Goal: Task Accomplishment & Management: Manage account settings

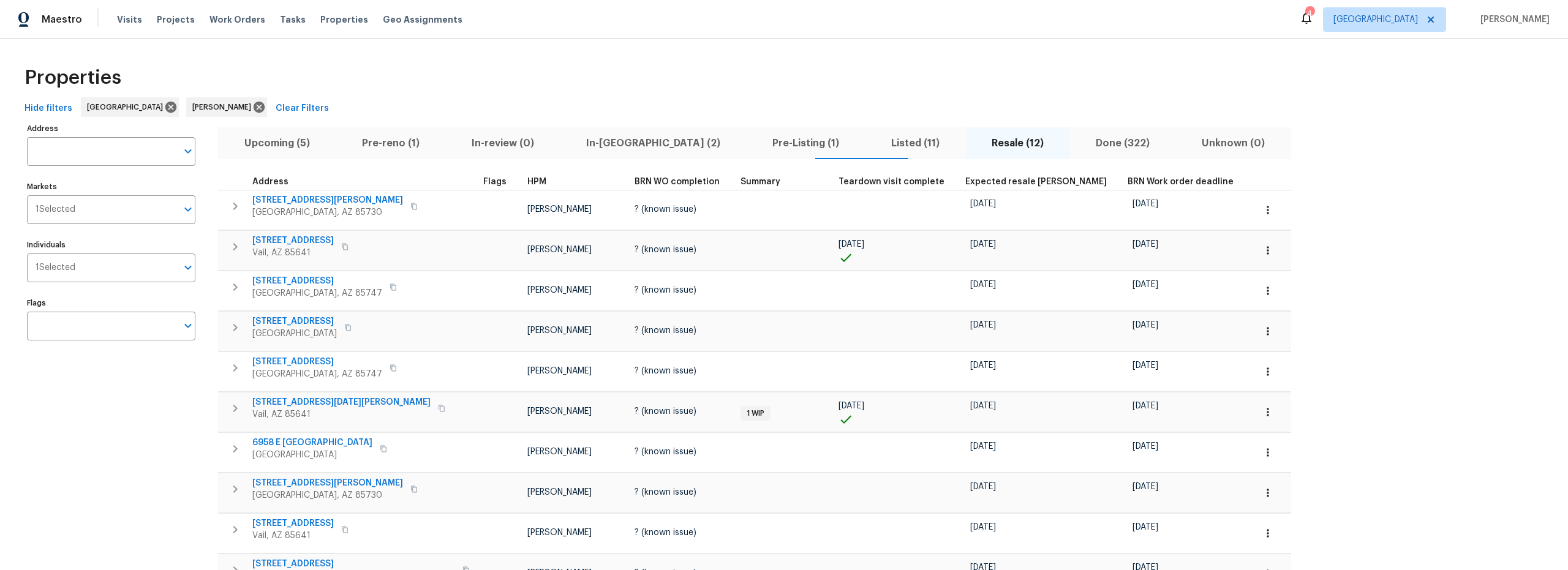
click at [374, 145] on span "Pre-reno (1)" at bounding box center [391, 143] width 95 height 18
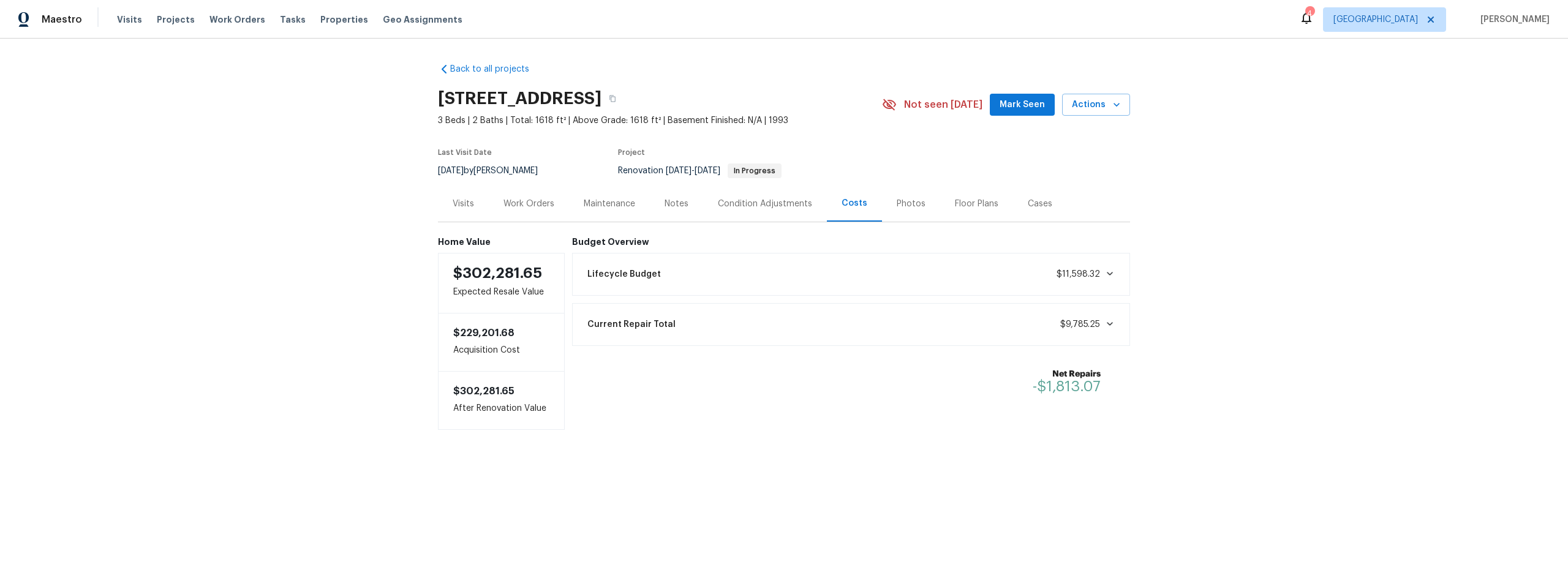
click at [523, 206] on div "Work Orders" at bounding box center [528, 204] width 51 height 13
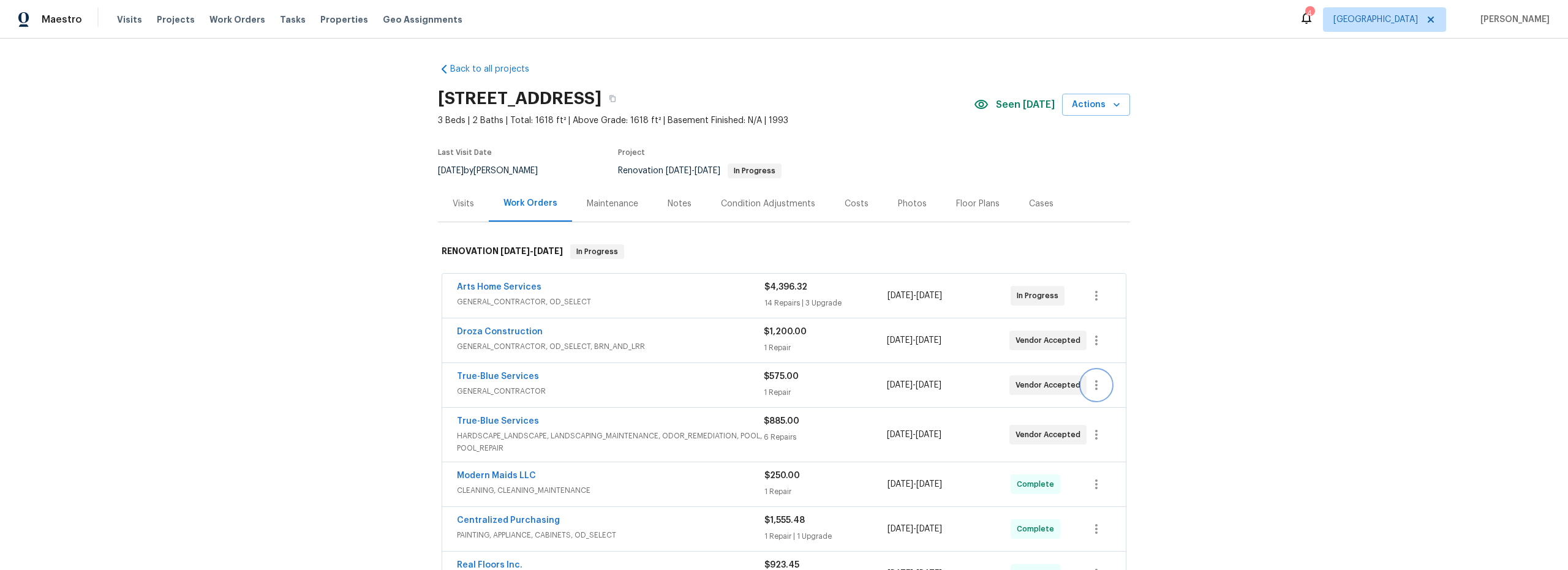
click at [1090, 388] on icon "button" at bounding box center [1097, 386] width 15 height 15
click at [1112, 389] on li "Edit" at bounding box center [1143, 386] width 133 height 20
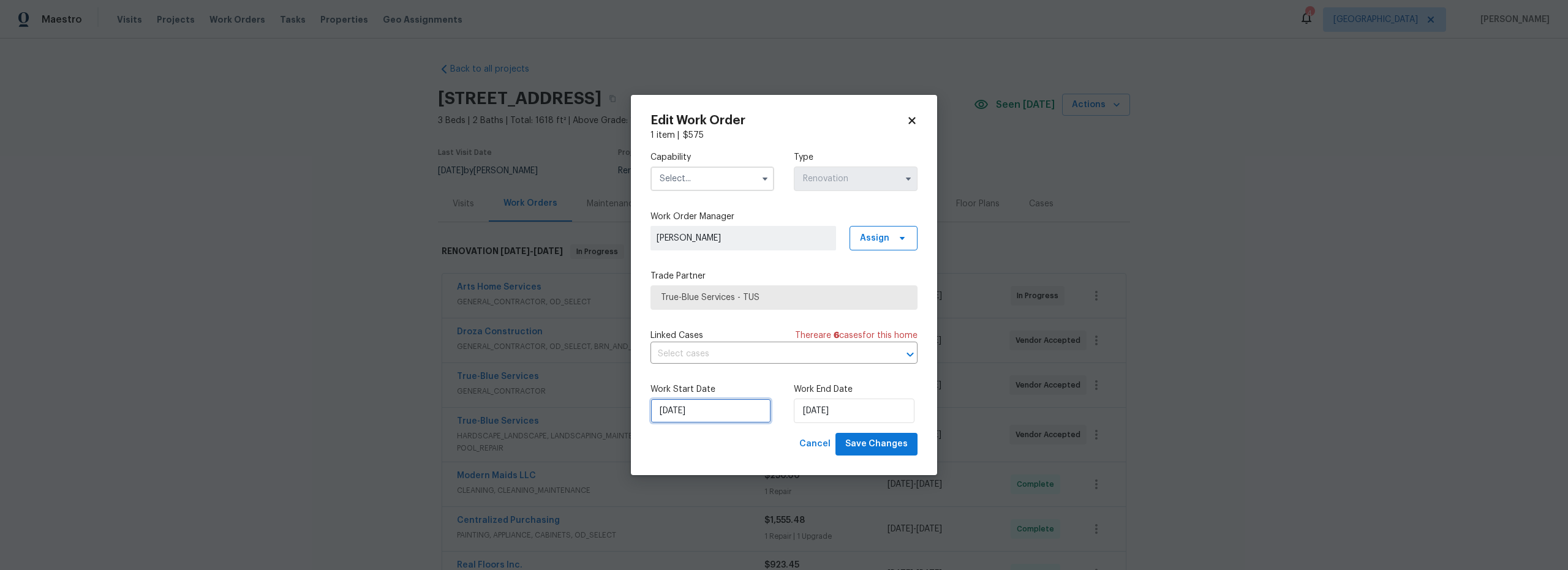
click at [682, 412] on input "[DATE]" at bounding box center [710, 411] width 121 height 24
click at [721, 341] on div "21" at bounding box center [728, 340] width 19 height 18
type input "8/21/2025"
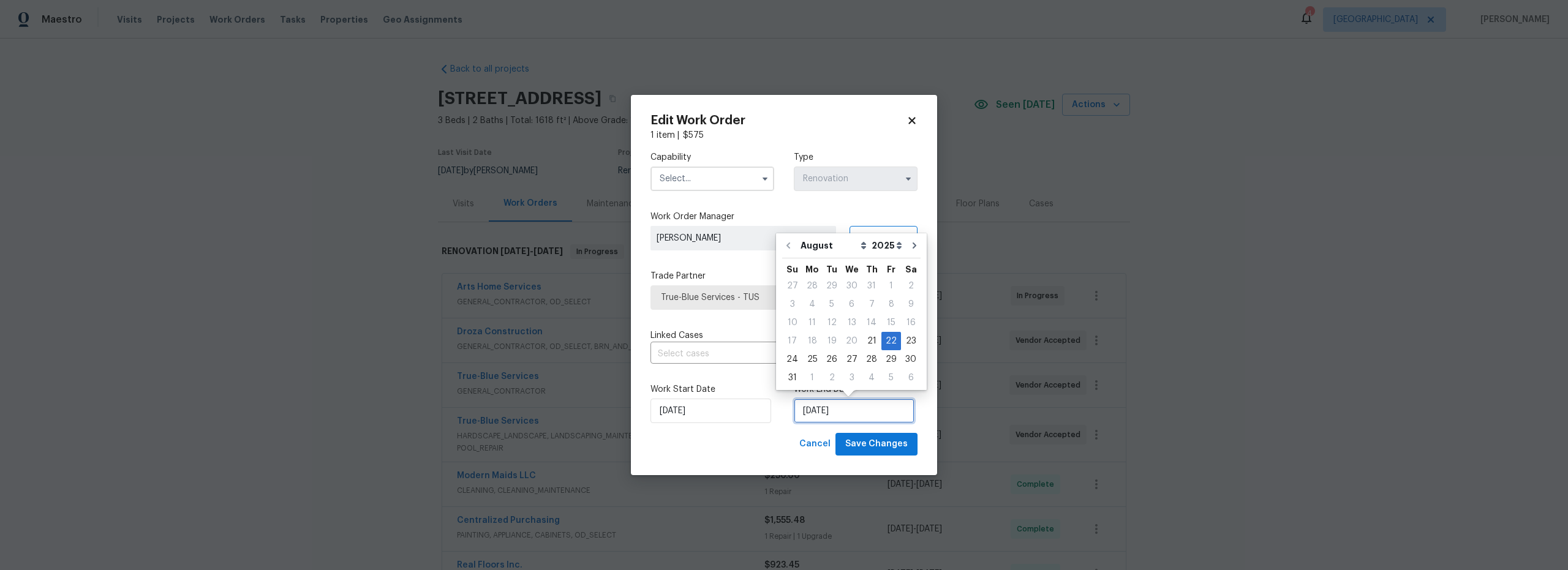
click at [819, 411] on input "[DATE]" at bounding box center [854, 411] width 121 height 24
click at [869, 344] on div "21" at bounding box center [871, 340] width 19 height 18
type input "[DATE]"
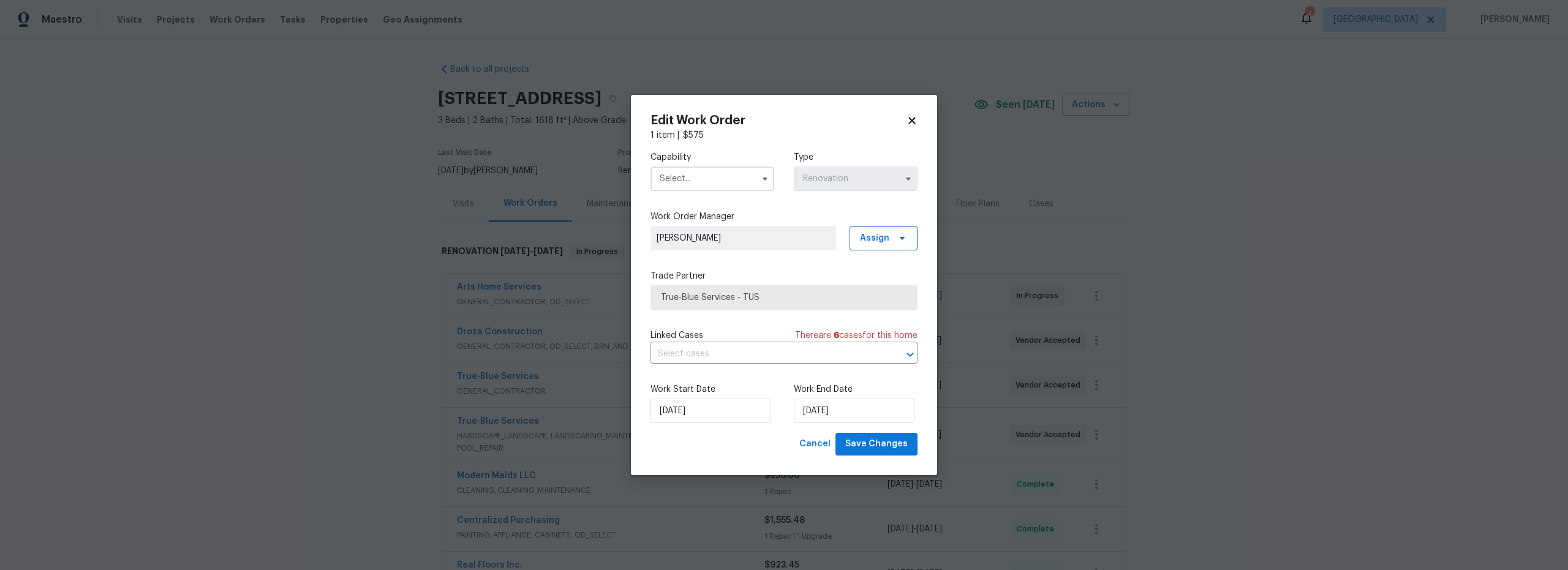
click at [715, 178] on input "text" at bounding box center [712, 179] width 124 height 24
click at [708, 319] on span "General Contractor" at bounding box center [703, 314] width 79 height 8
type input "General Contractor"
click at [878, 443] on span "Save Changes" at bounding box center [876, 444] width 63 height 15
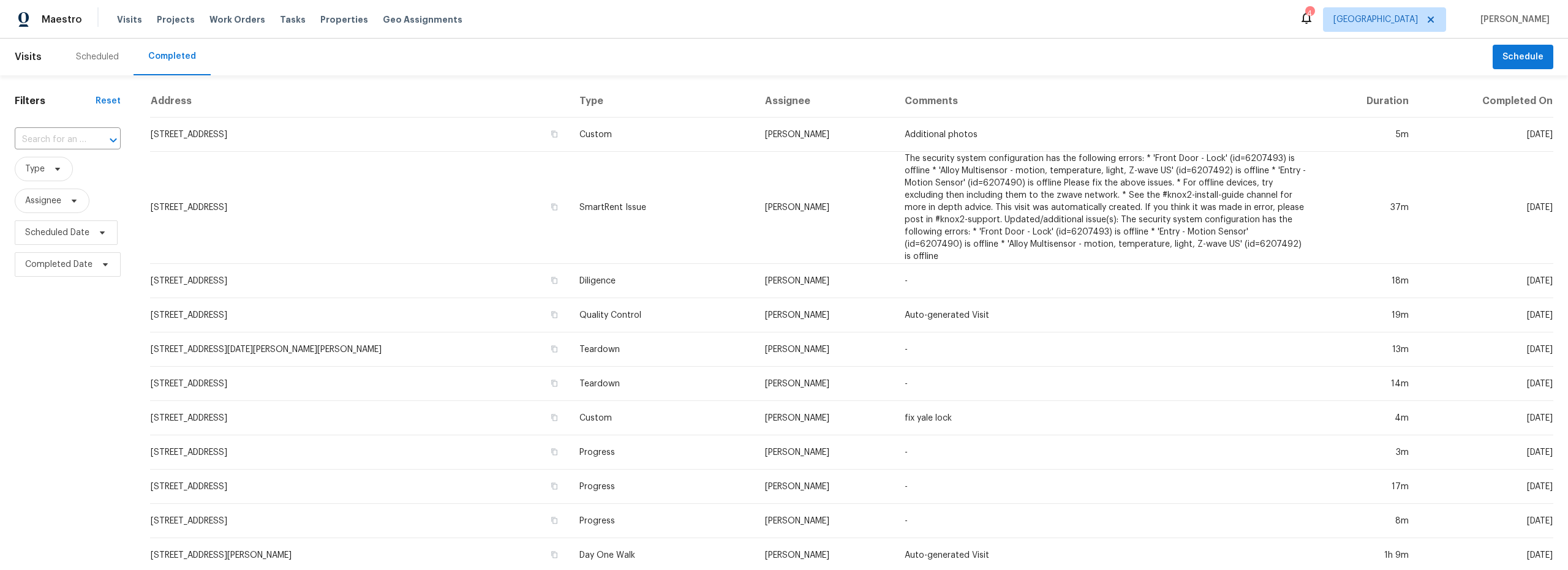
click at [103, 57] on div "Scheduled" at bounding box center [97, 57] width 43 height 13
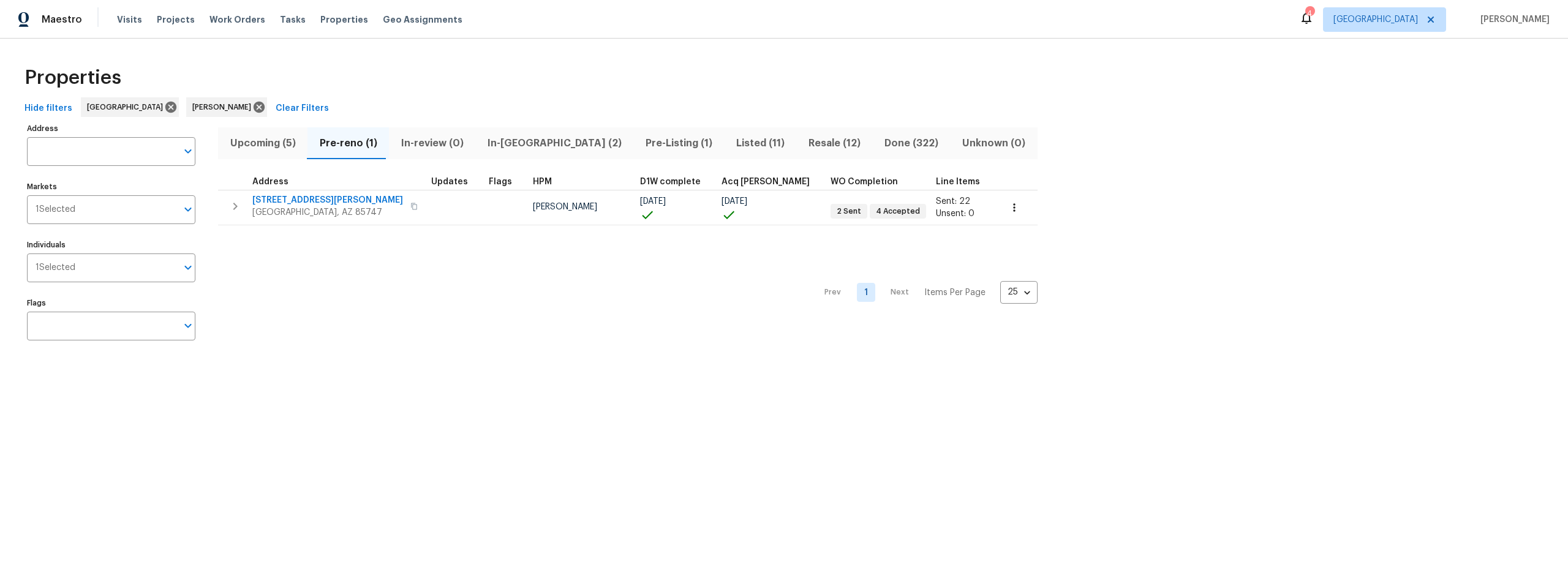
click at [1313, 20] on icon at bounding box center [1307, 18] width 15 height 15
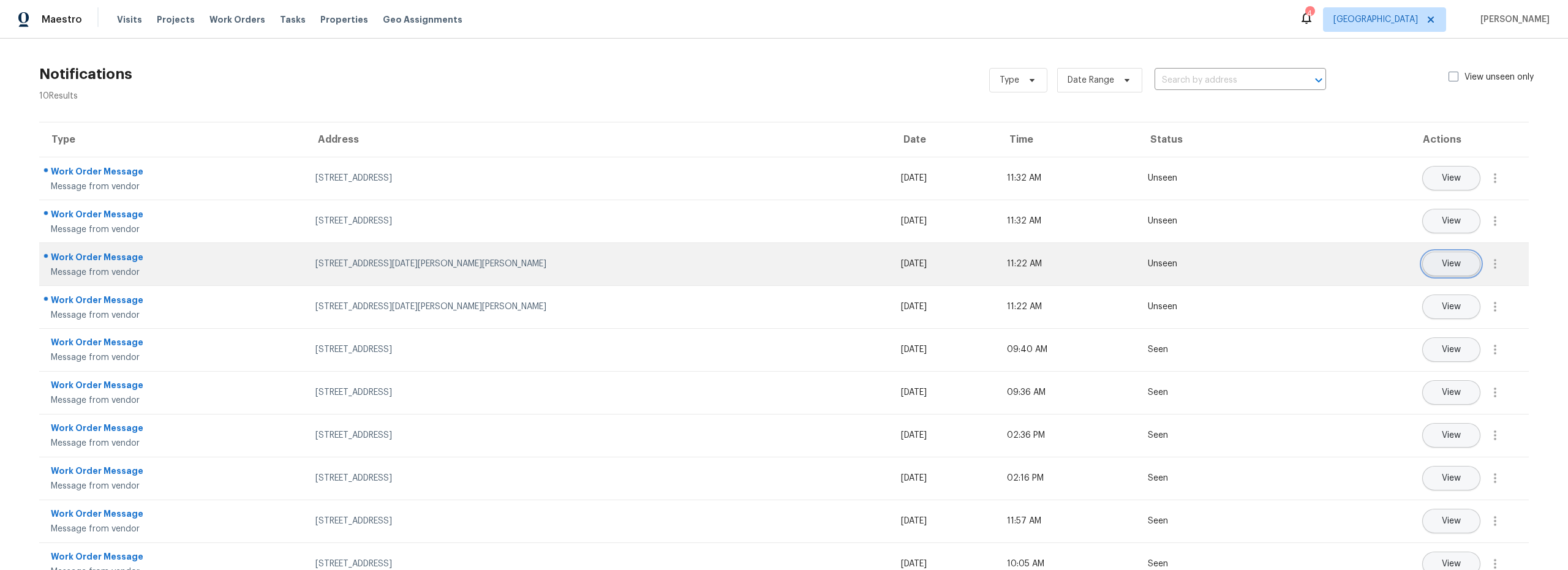
click at [1442, 268] on span "View" at bounding box center [1451, 264] width 19 height 9
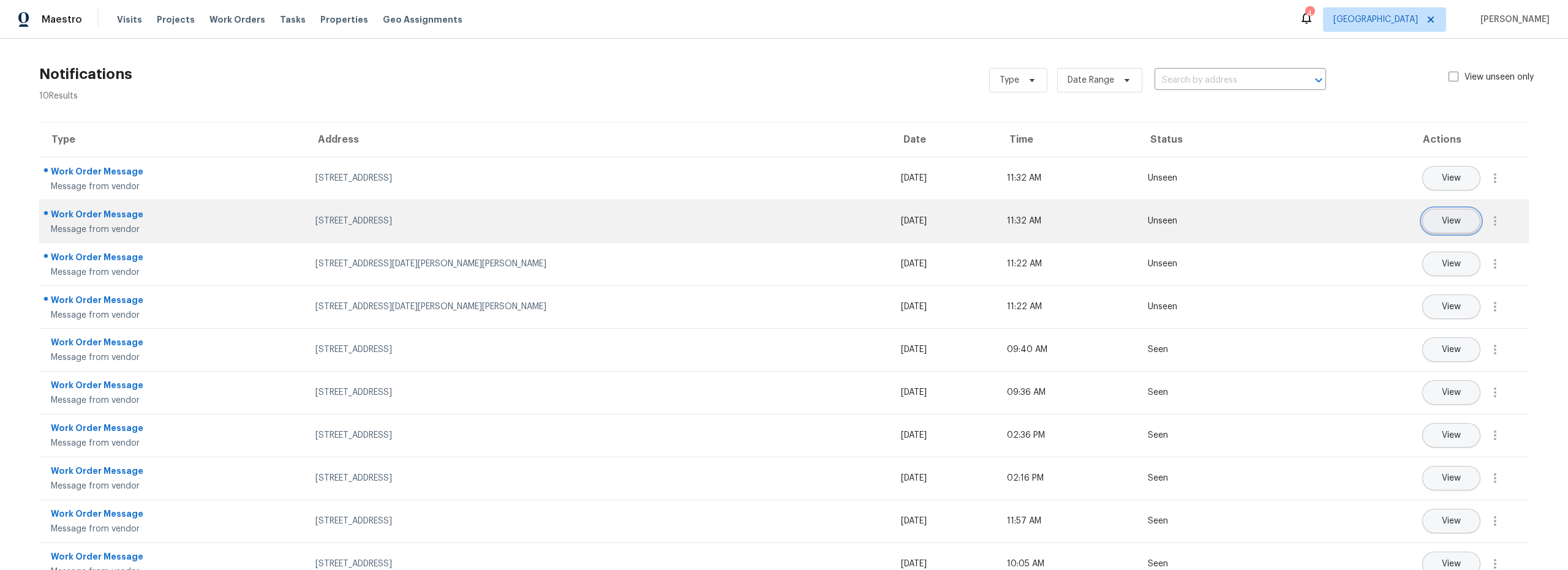
click at [1434, 227] on button "View" at bounding box center [1451, 220] width 58 height 24
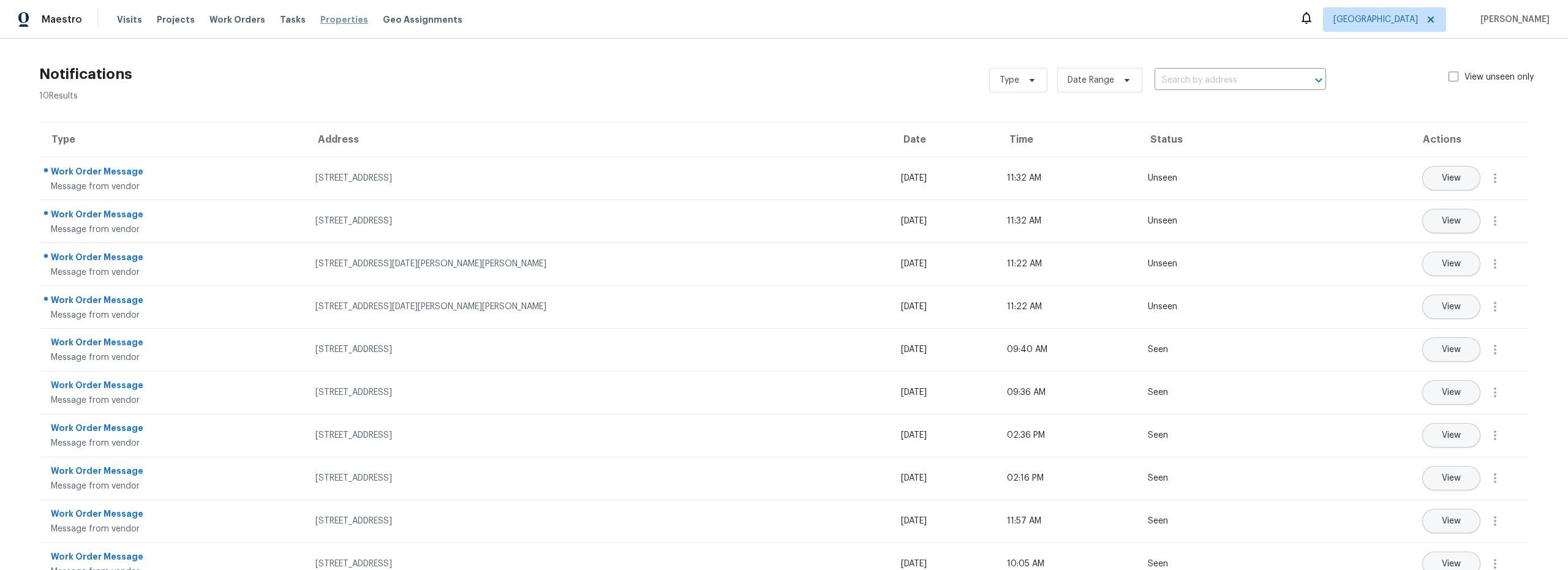
click at [320, 18] on span "Properties" at bounding box center [344, 19] width 48 height 13
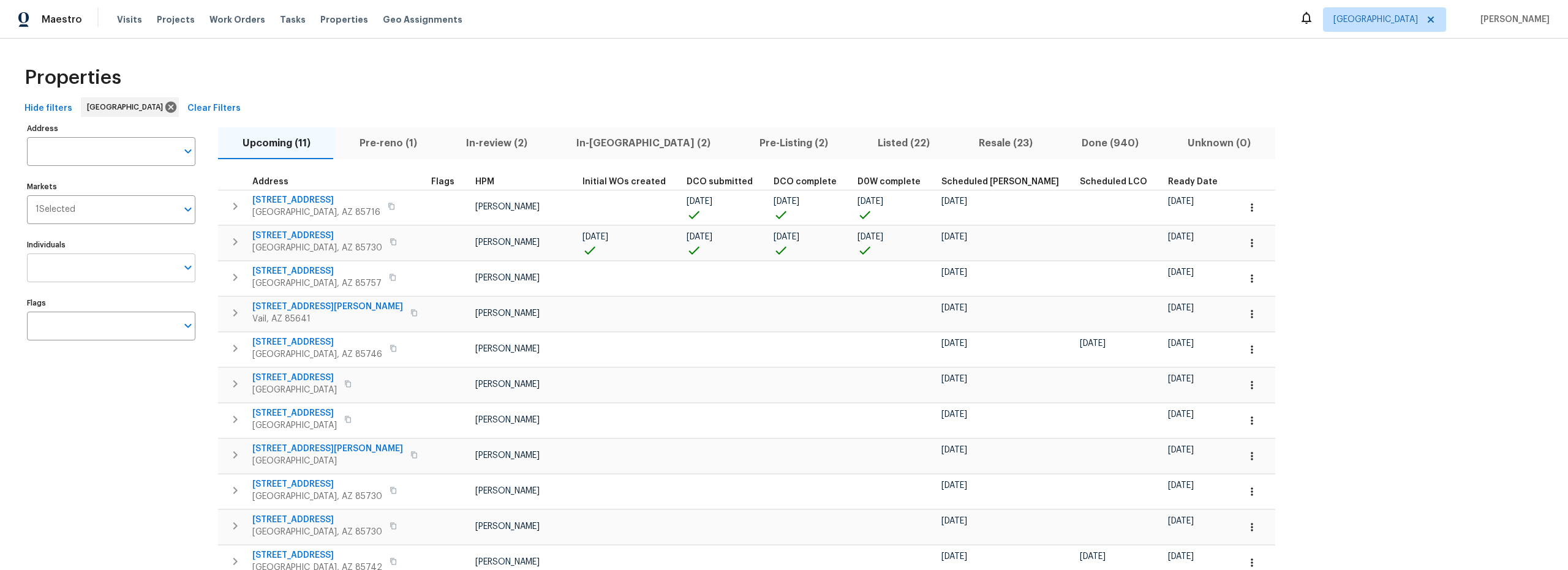
click at [91, 279] on input "Individuals" at bounding box center [102, 268] width 150 height 28
type input "steven long"
click at [86, 305] on li "[PERSON_NAME]" at bounding box center [110, 306] width 149 height 26
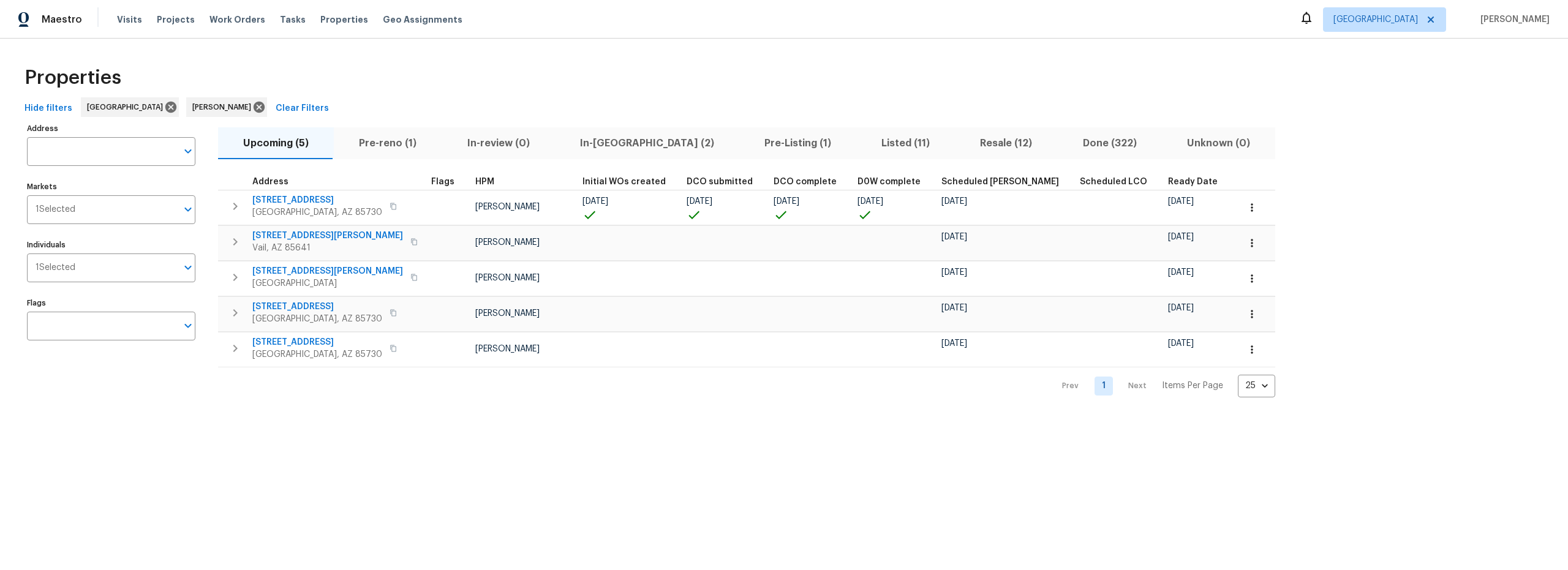
drag, startPoint x: 376, startPoint y: 144, endPoint x: 399, endPoint y: 153, distance: 24.7
click at [376, 144] on span "Pre-reno (1)" at bounding box center [388, 143] width 93 height 18
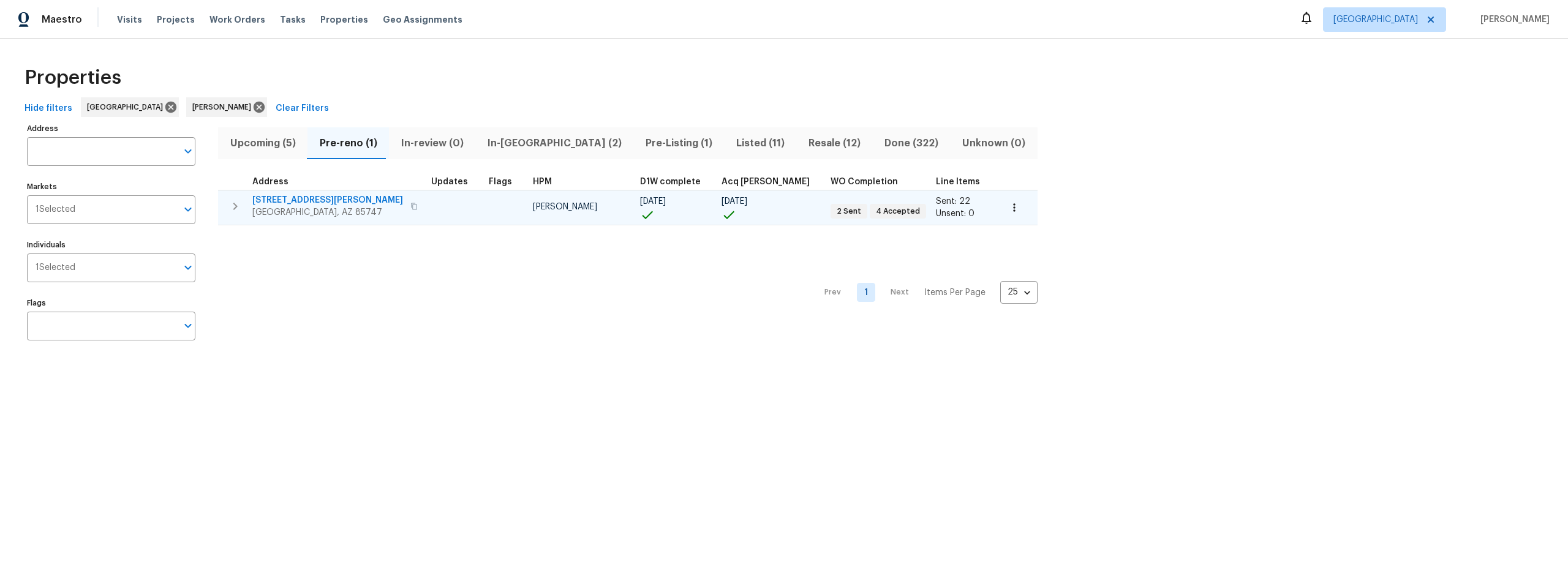
click at [300, 199] on span "10061 E Paseo San Rosendo" at bounding box center [327, 200] width 151 height 13
